Goal: Task Accomplishment & Management: Complete application form

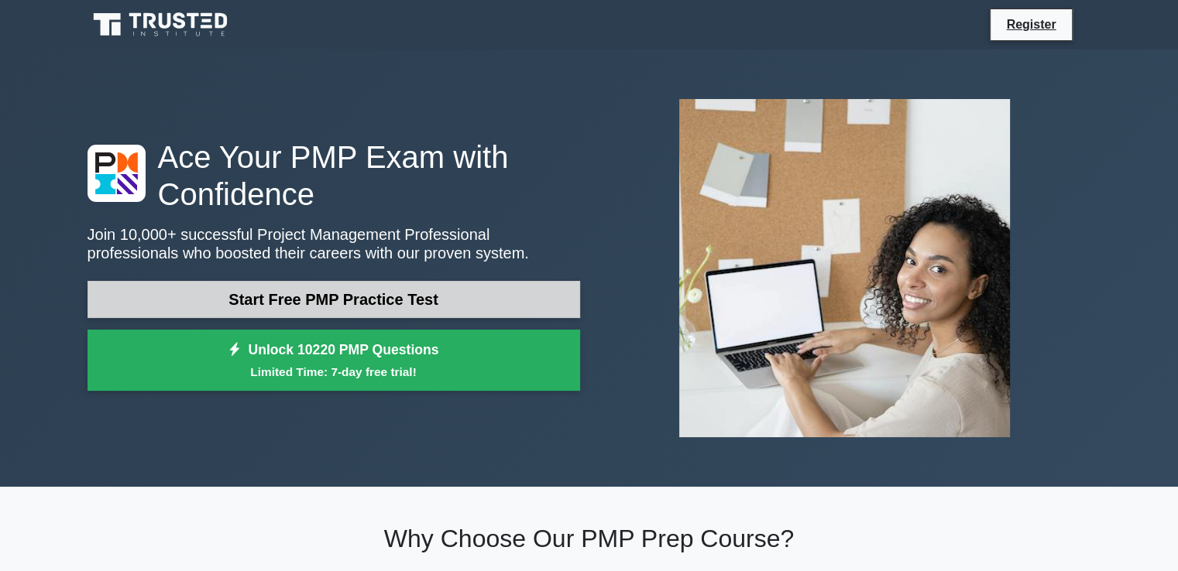
click at [307, 307] on link "Start Free PMP Practice Test" at bounding box center [334, 299] width 492 height 37
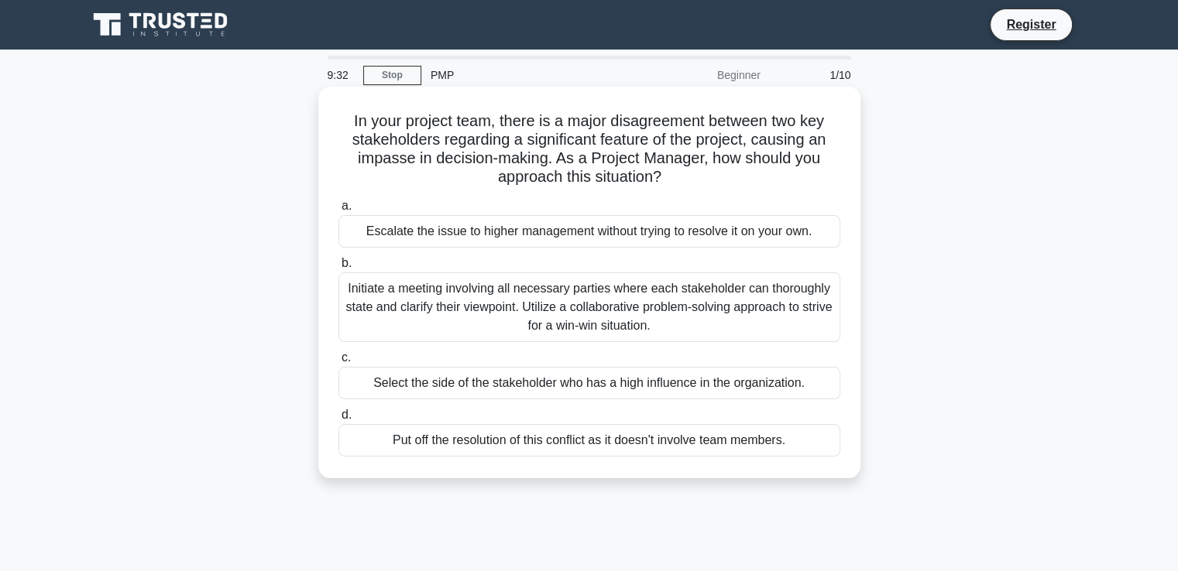
click at [558, 289] on div "Initiate a meeting involving all necessary parties where each stakeholder can t…" at bounding box center [589, 308] width 502 height 70
click at [338, 269] on input "b. Initiate a meeting involving all necessary parties where each stakeholder ca…" at bounding box center [338, 264] width 0 height 10
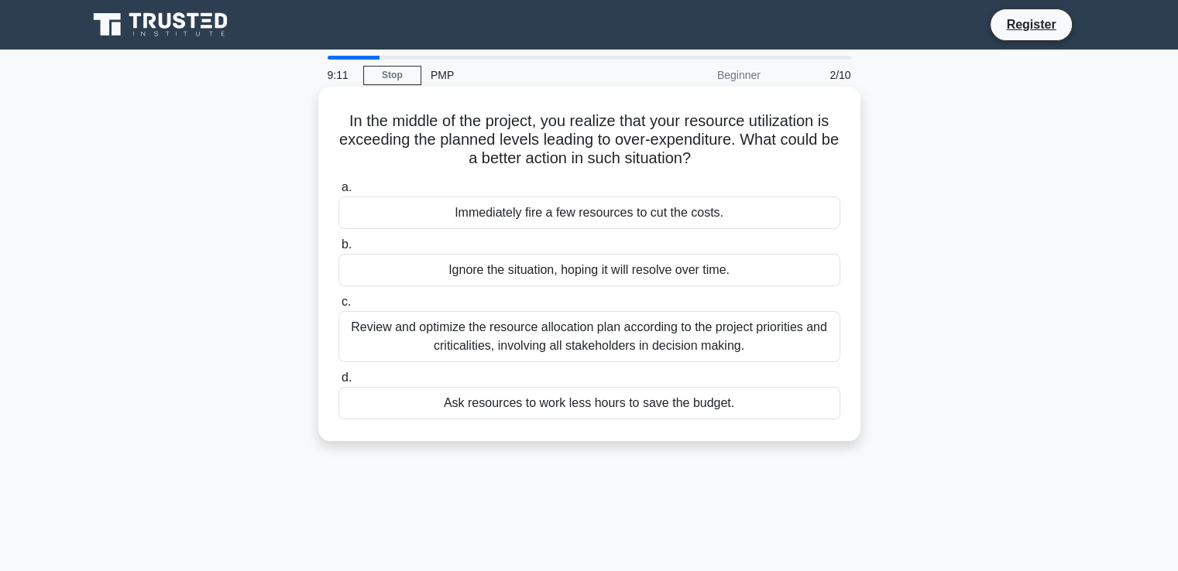
click at [620, 338] on div "Review and optimize the resource allocation plan according to the project prior…" at bounding box center [589, 336] width 502 height 51
click at [338, 307] on input "c. Review and optimize the resource allocation plan according to the project pr…" at bounding box center [338, 302] width 0 height 10
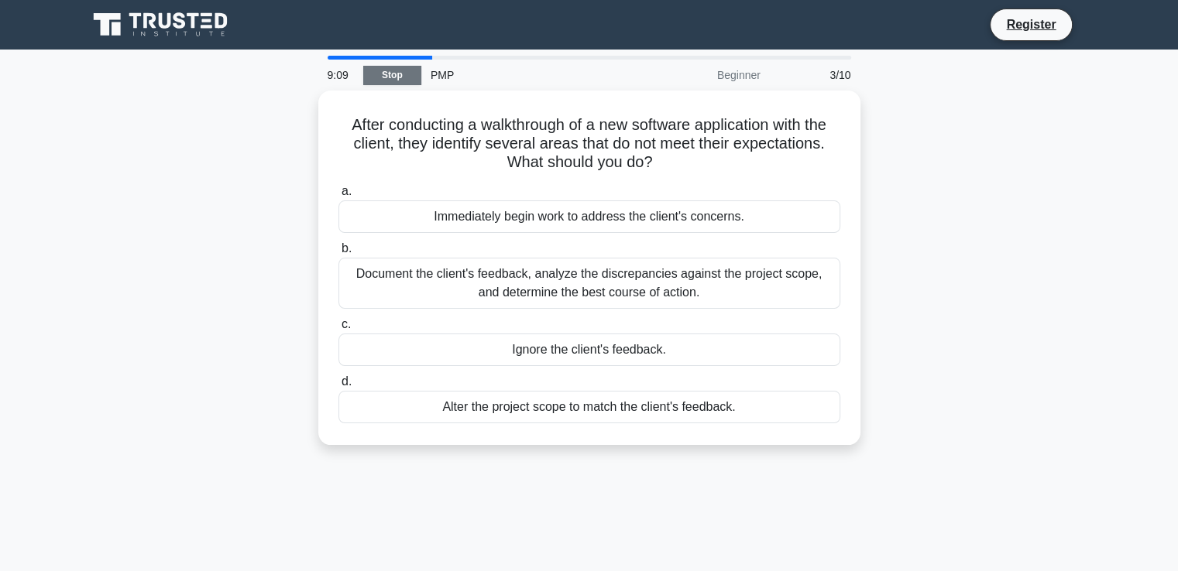
click at [390, 78] on link "Stop" at bounding box center [392, 75] width 58 height 19
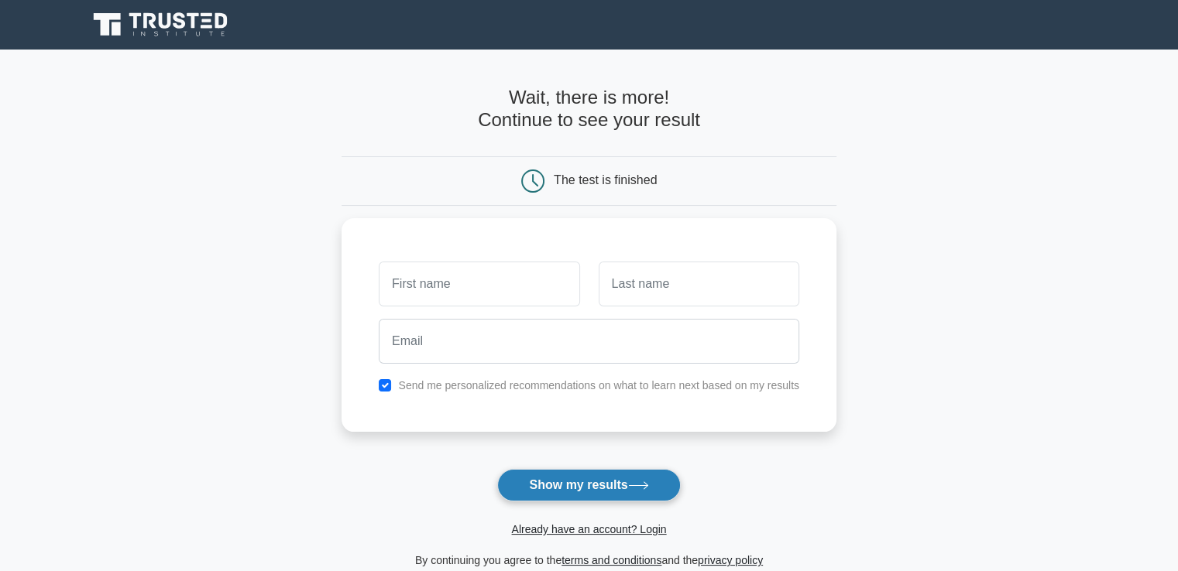
click at [554, 496] on button "Show my results" at bounding box center [588, 485] width 183 height 33
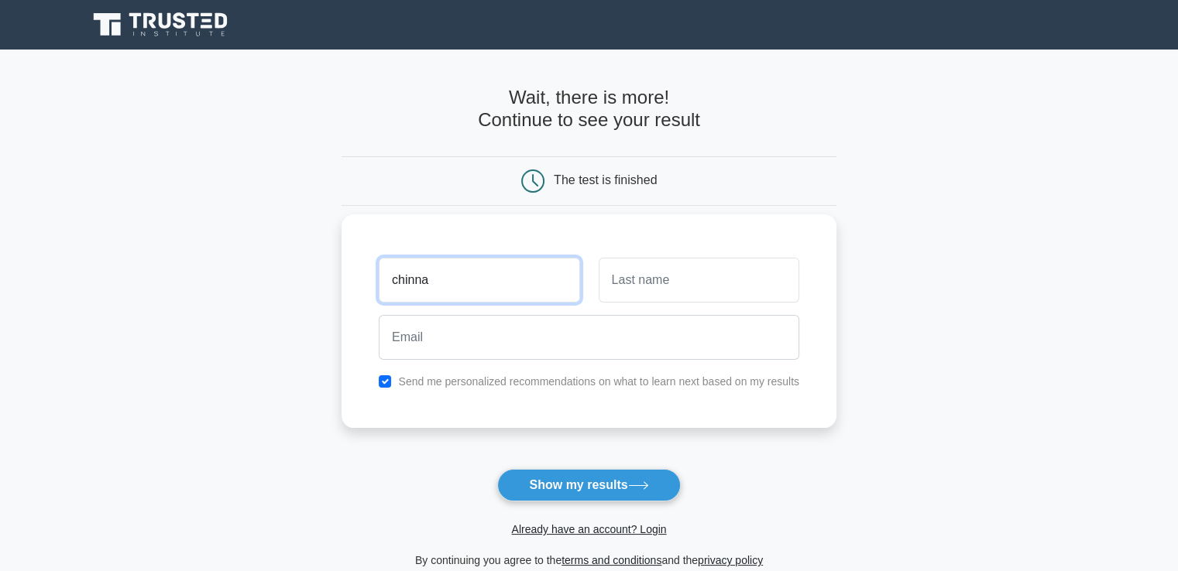
type input "chinna"
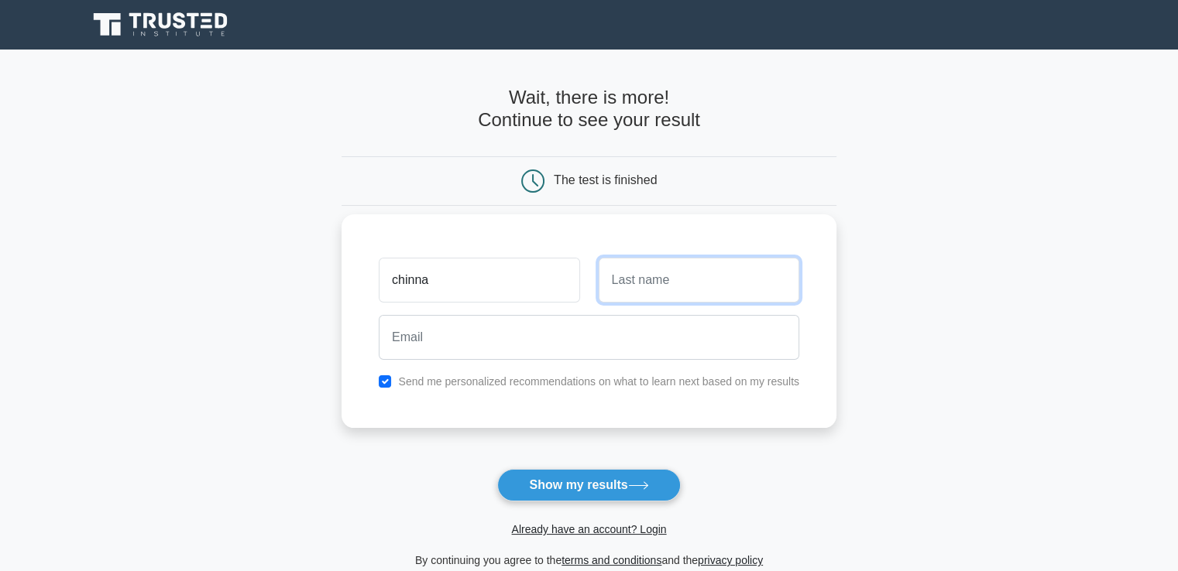
click at [692, 276] on input "text" at bounding box center [699, 280] width 201 height 45
type input "veeraa"
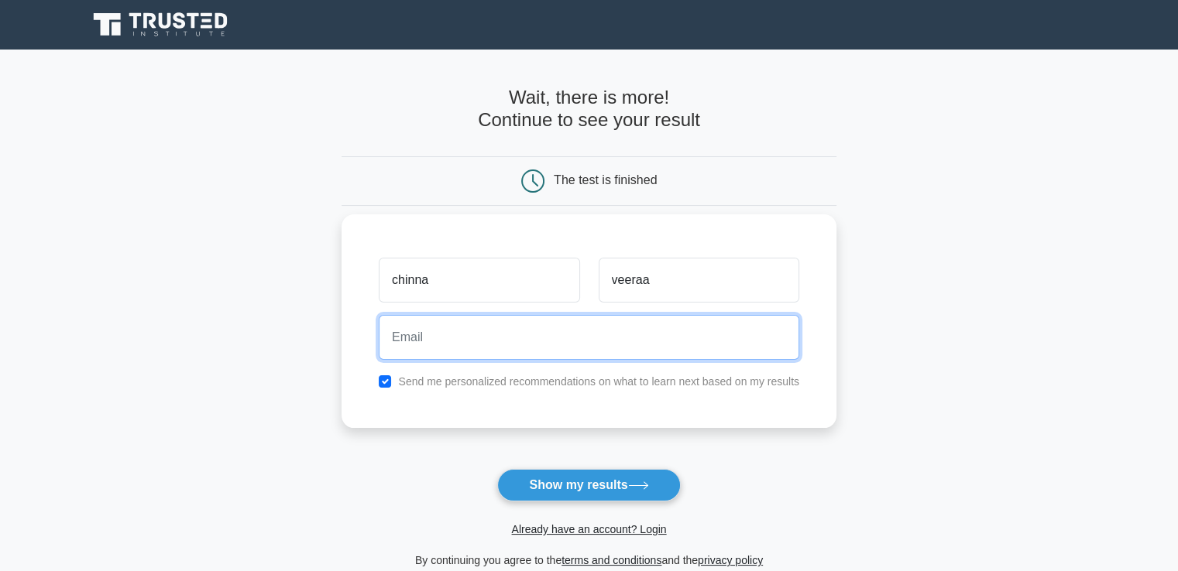
click at [536, 333] on input "email" at bounding box center [589, 337] width 420 height 45
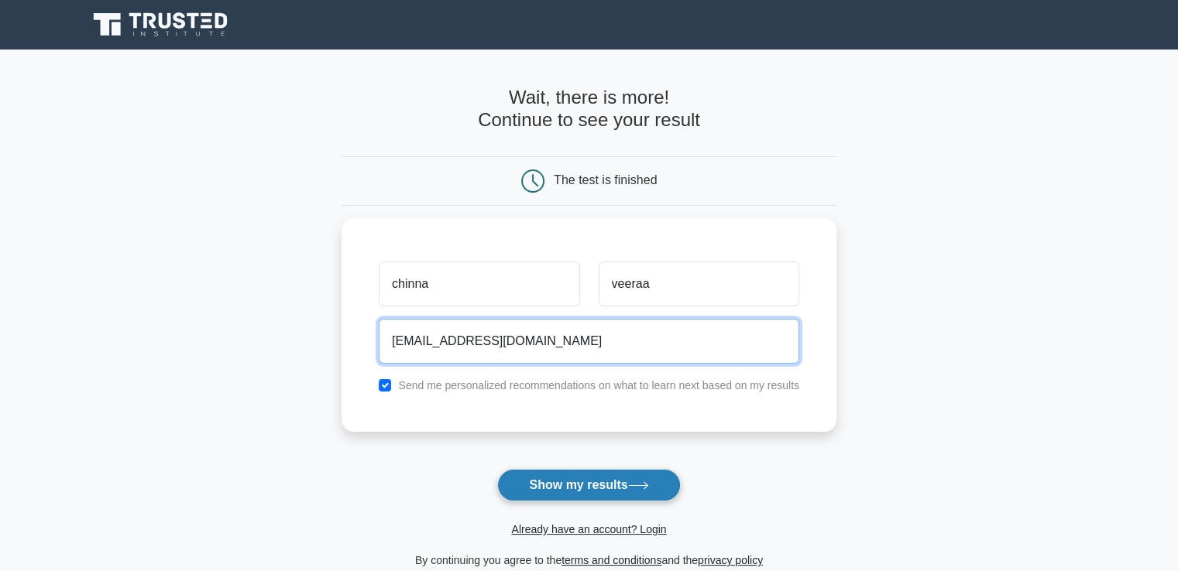
type input "dandechannaveers555@gmail.com"
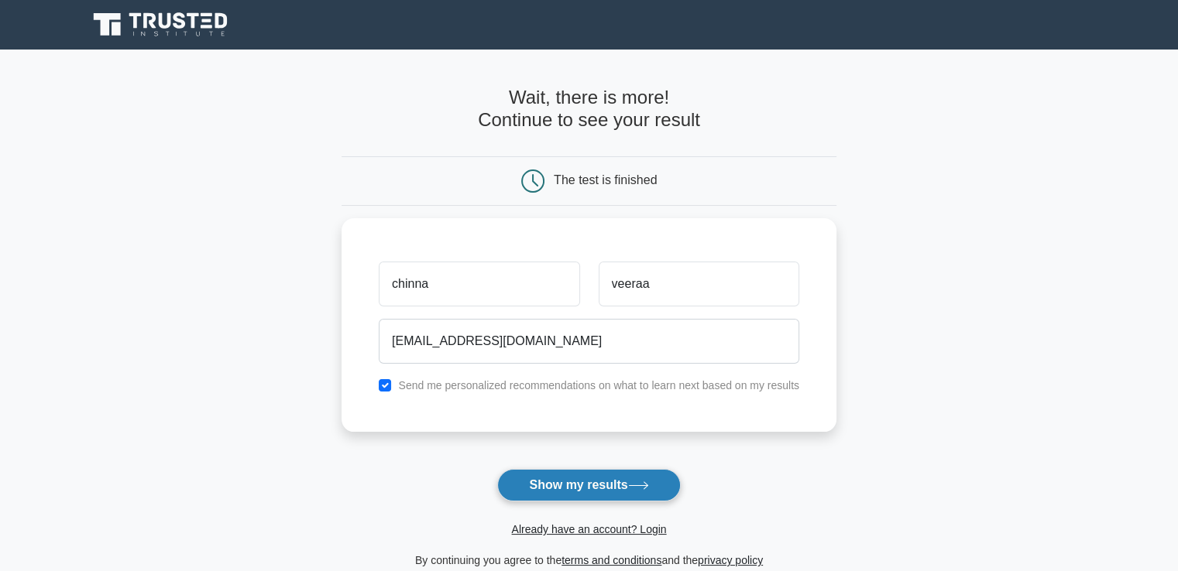
click at [621, 479] on button "Show my results" at bounding box center [588, 485] width 183 height 33
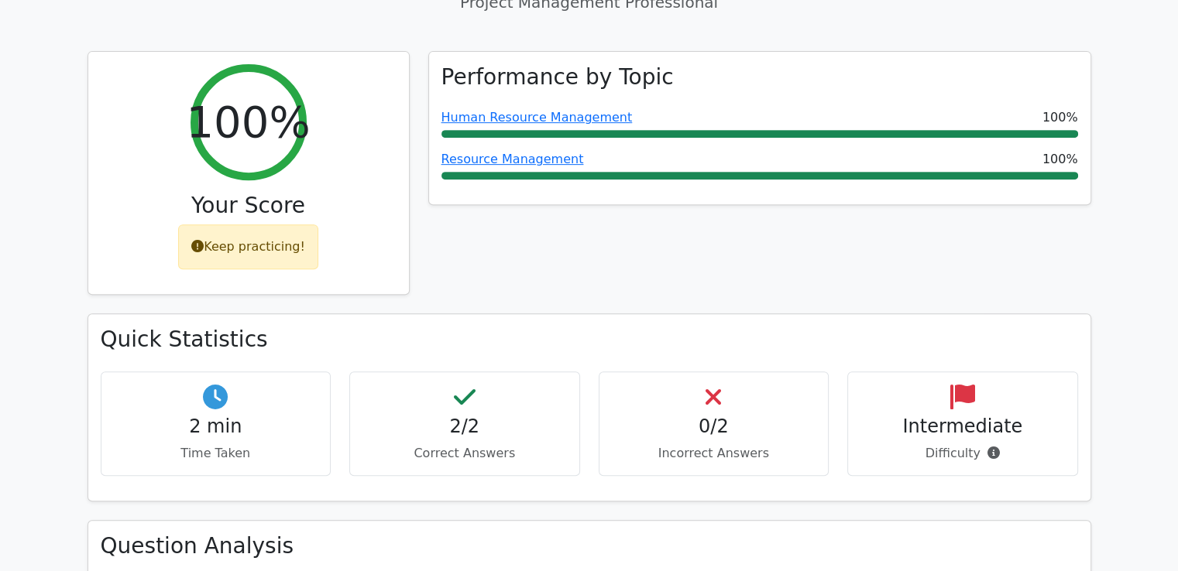
scroll to position [774, 0]
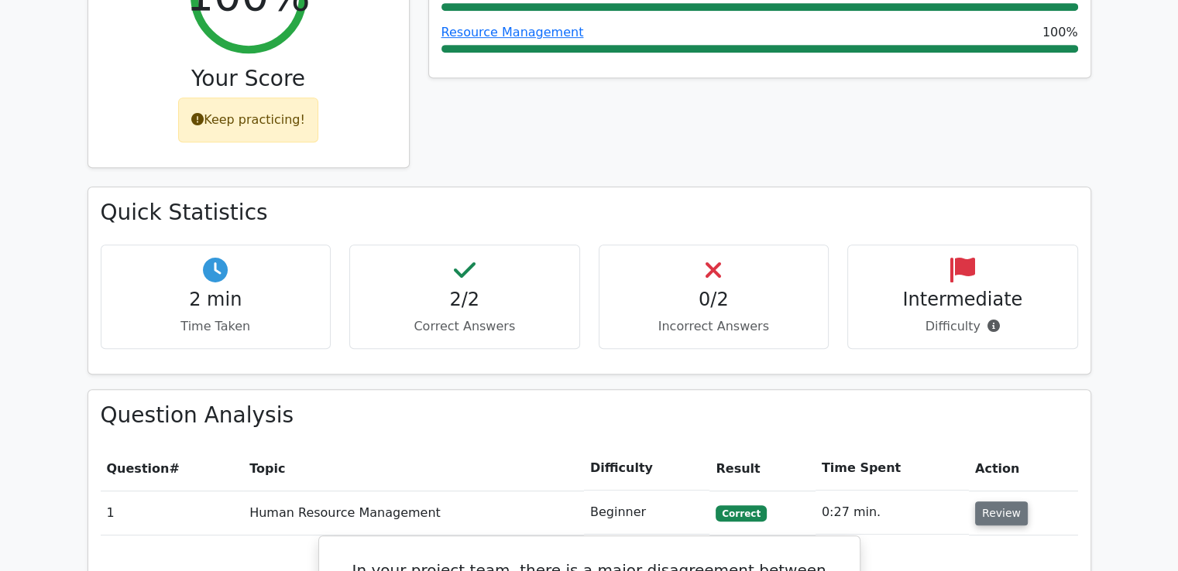
click at [991, 502] on button "Review" at bounding box center [1001, 514] width 53 height 24
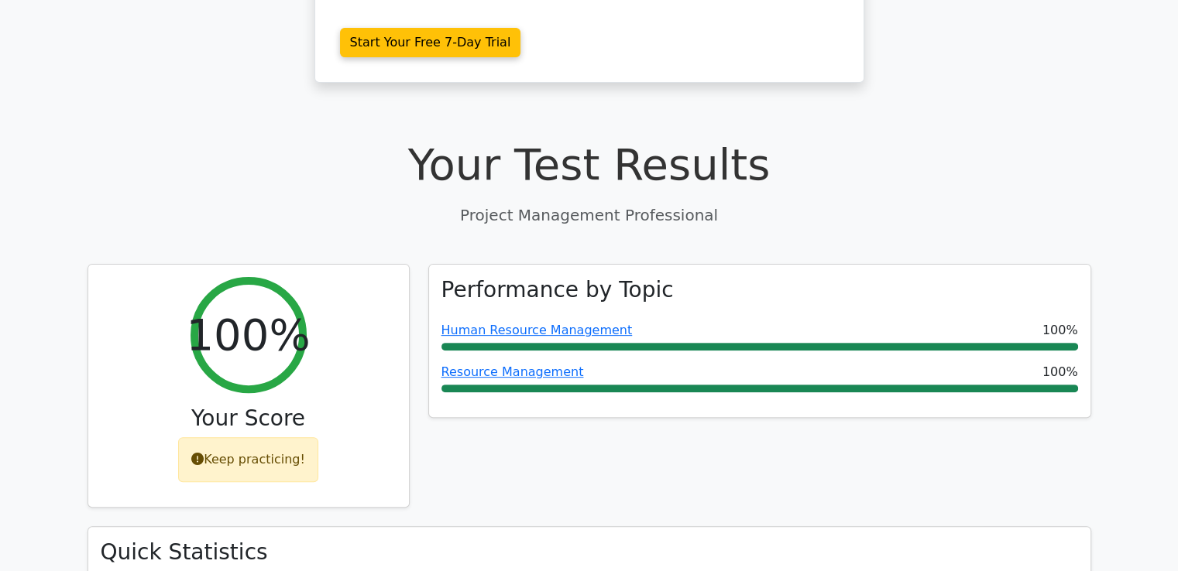
scroll to position [310, 0]
